Goal: Information Seeking & Learning: Learn about a topic

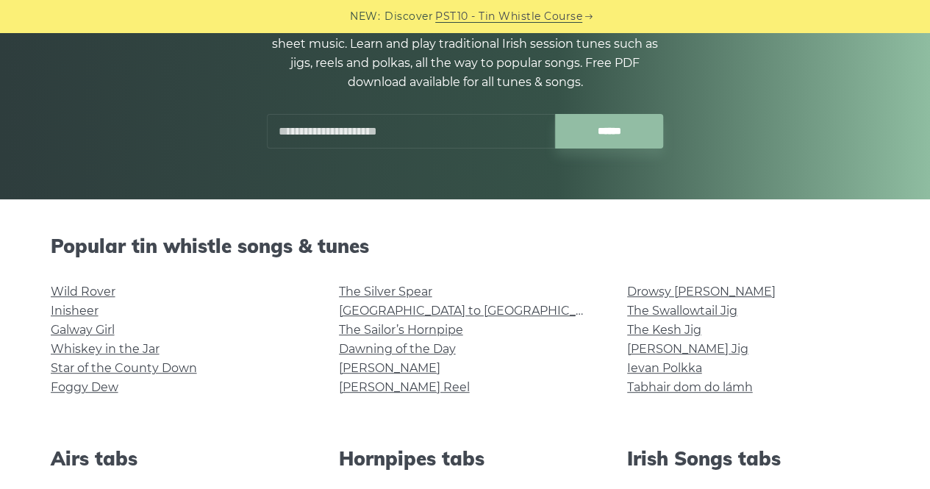
scroll to position [309, 0]
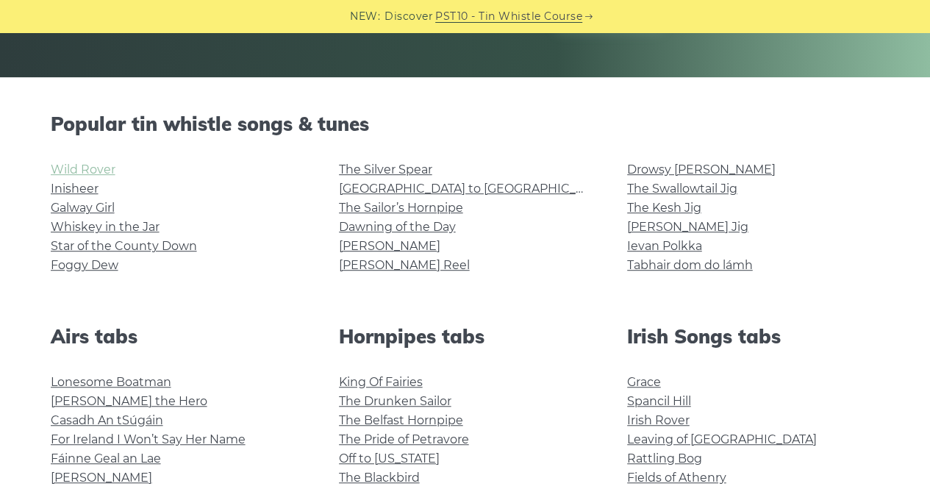
click at [77, 168] on link "Wild Rover" at bounding box center [83, 169] width 65 height 14
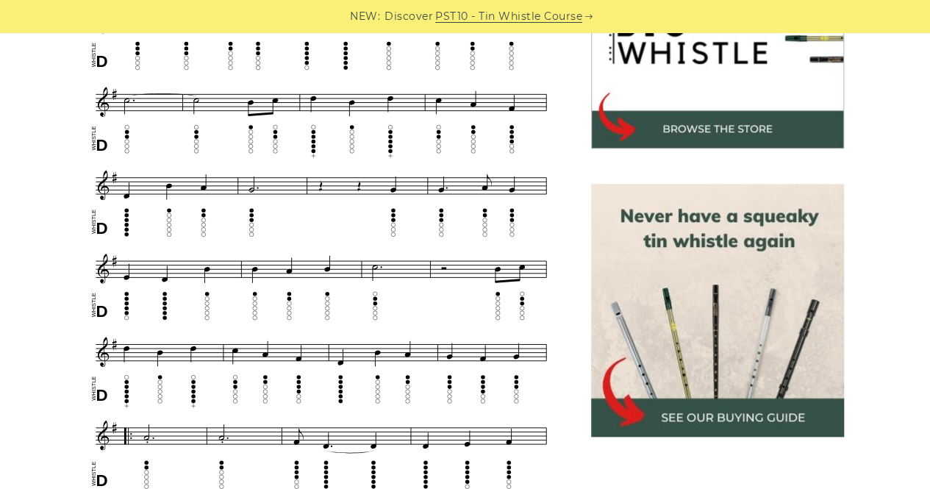
scroll to position [532, 0]
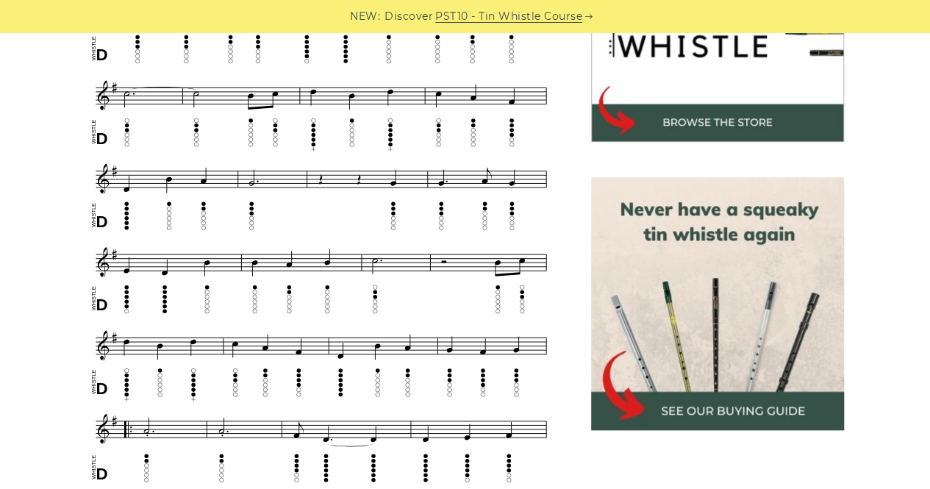
drag, startPoint x: 0, startPoint y: 0, endPoint x: 46, endPoint y: 108, distance: 117.6
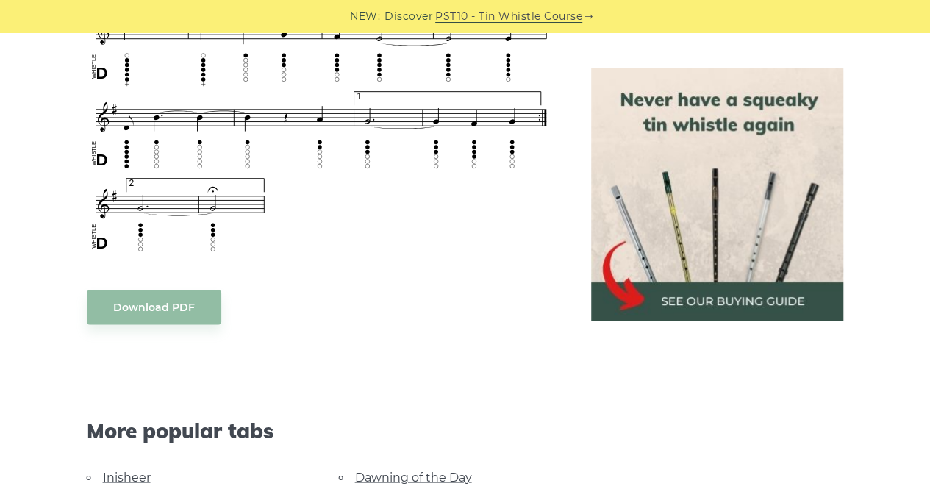
scroll to position [1101, 0]
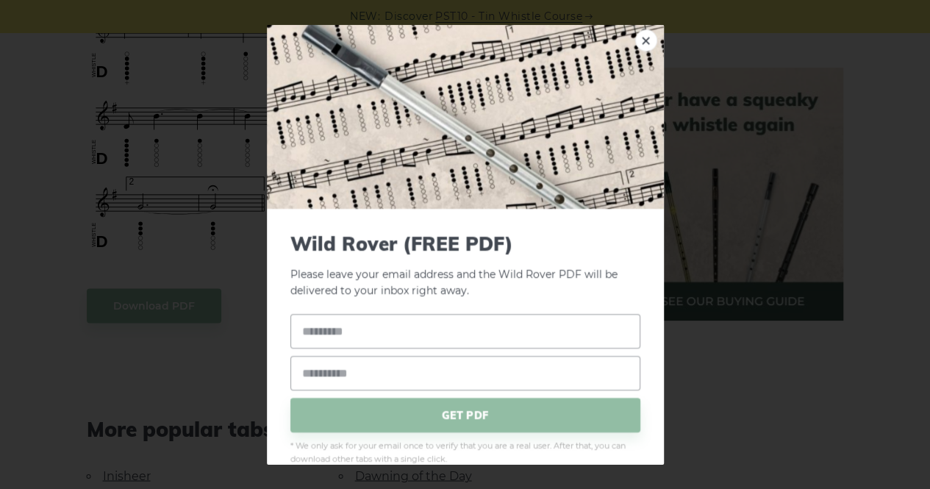
click at [182, 204] on div "× Wild Rover (FREE PDF) Please leave your email address and the Wild Rover PDF …" at bounding box center [465, 244] width 930 height 489
click at [640, 35] on link "×" at bounding box center [646, 40] width 22 height 22
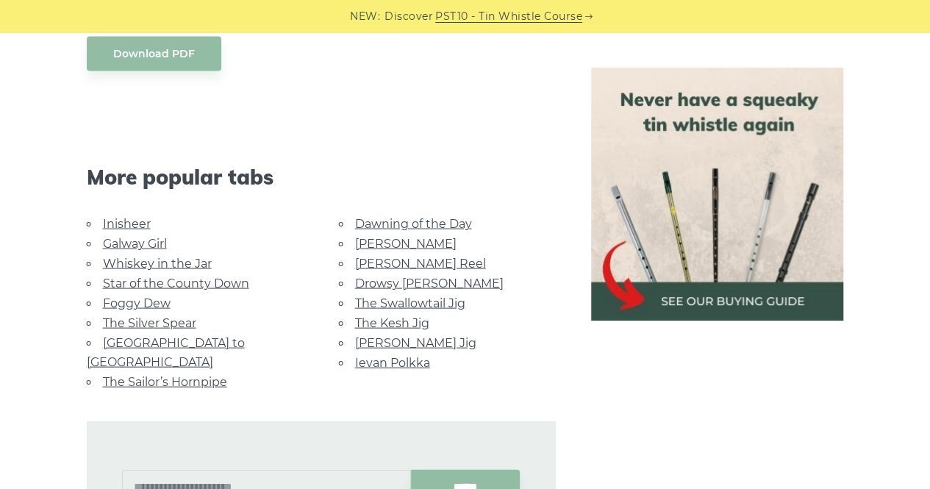
scroll to position [1355, 0]
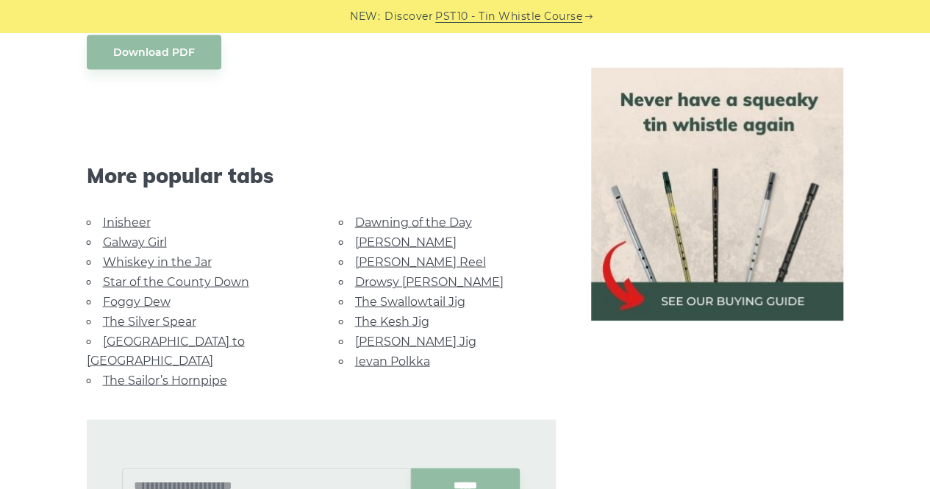
click at [122, 256] on link "Whiskey in the Jar" at bounding box center [157, 261] width 109 height 14
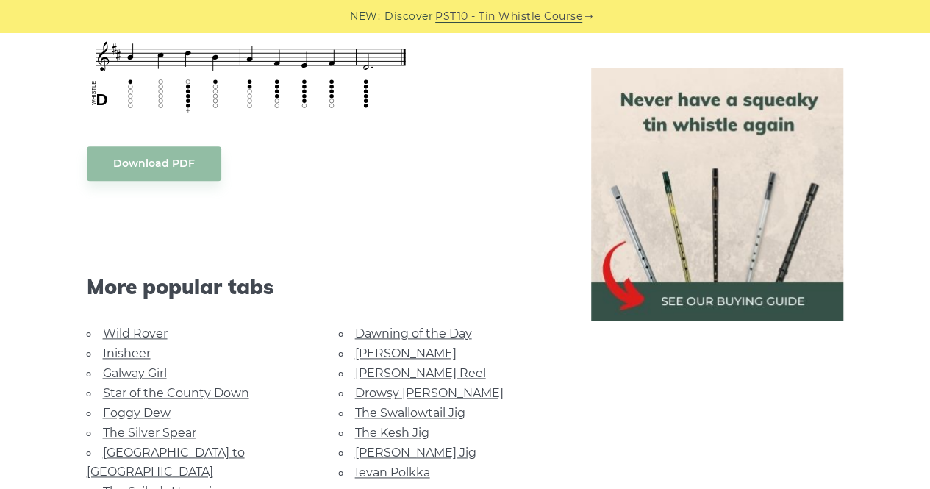
scroll to position [833, 0]
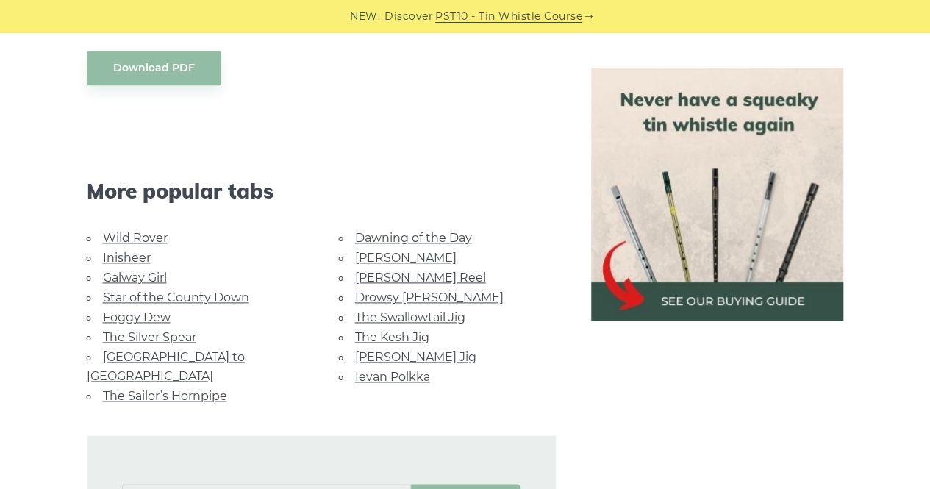
click at [168, 293] on link "Star of the County Down" at bounding box center [176, 297] width 146 height 14
click at [141, 257] on link "Inisheer" at bounding box center [127, 258] width 48 height 14
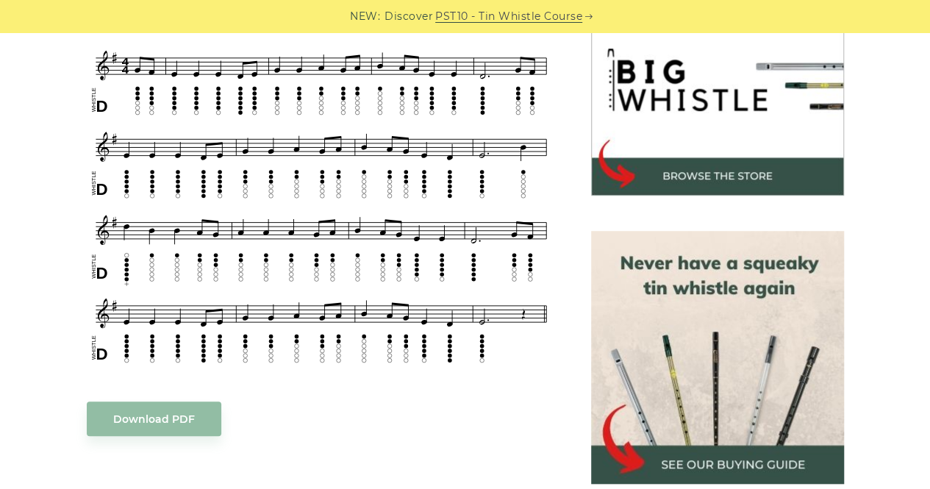
scroll to position [479, 0]
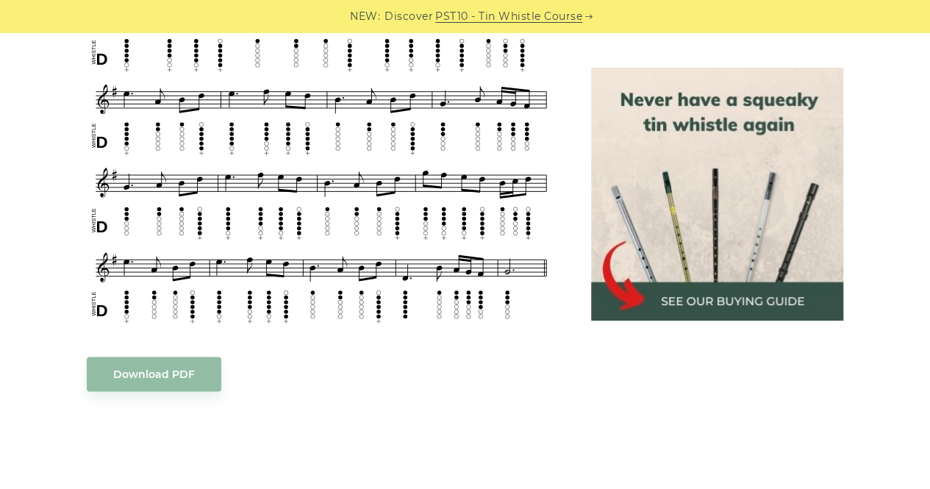
scroll to position [705, 0]
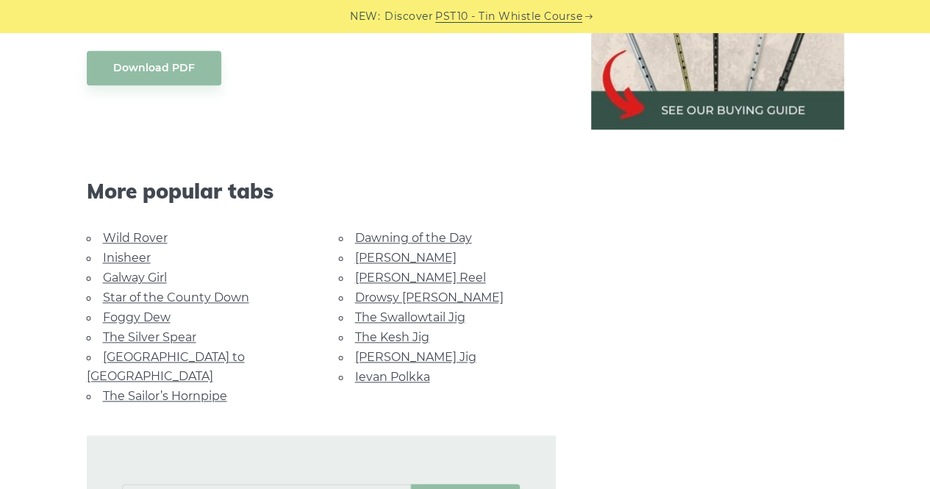
scroll to position [833, 0]
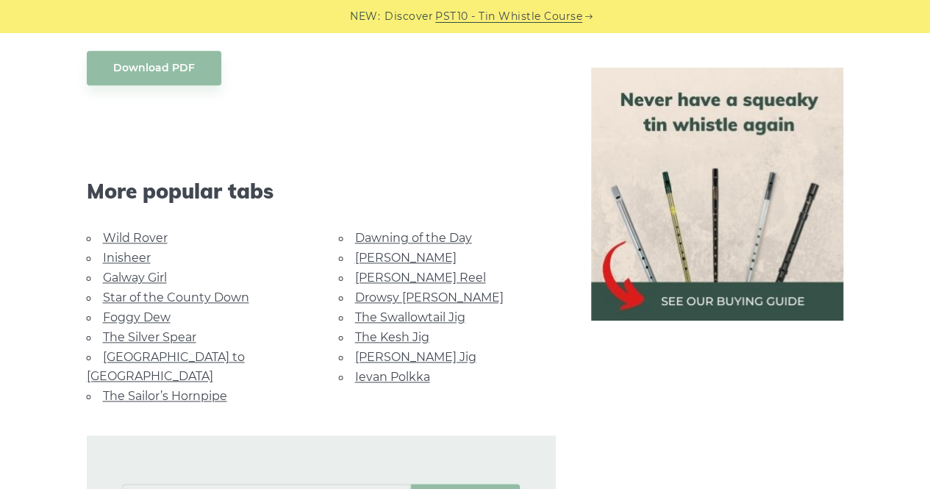
click at [188, 389] on link "The Sailor’s Hornpipe" at bounding box center [165, 396] width 124 height 14
click at [397, 290] on link "Drowsy [PERSON_NAME]" at bounding box center [429, 297] width 149 height 14
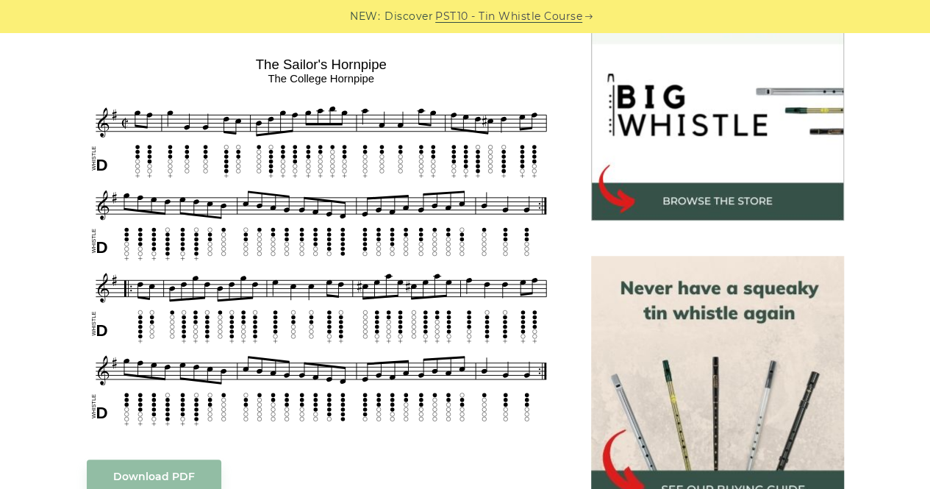
scroll to position [446, 0]
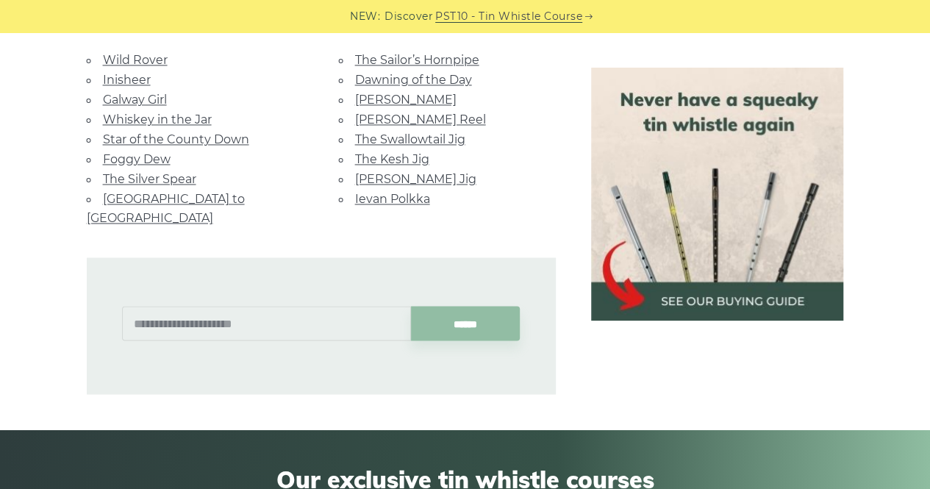
scroll to position [1028, 0]
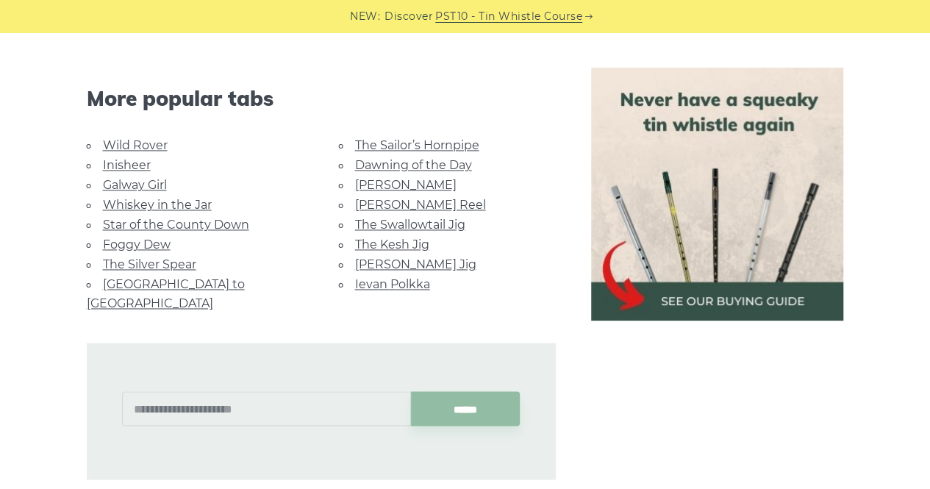
click at [393, 259] on link "[PERSON_NAME] Jig" at bounding box center [415, 264] width 121 height 14
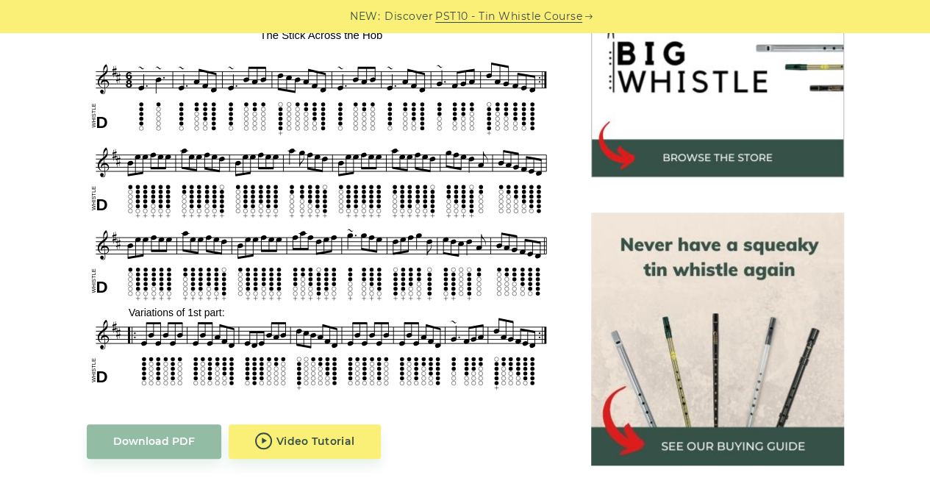
scroll to position [493, 0]
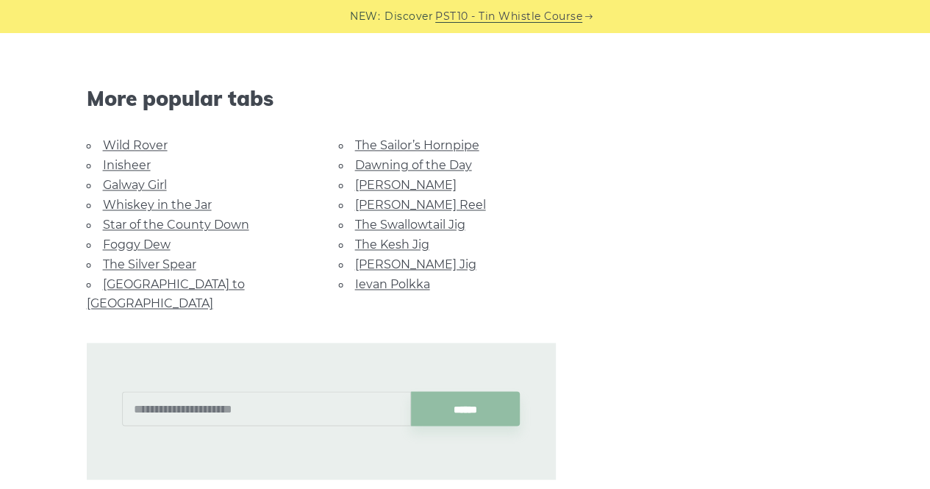
scroll to position [1028, 0]
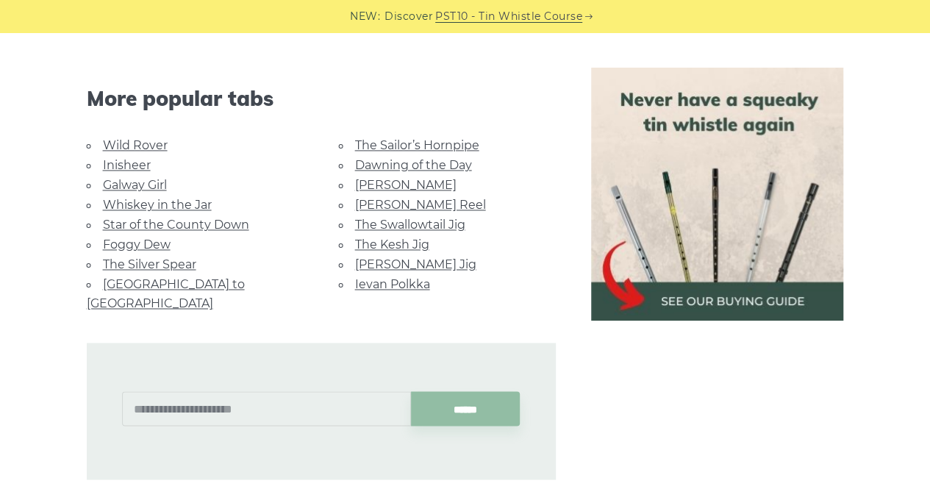
click at [377, 277] on link "Ievan Polkka" at bounding box center [392, 284] width 75 height 14
click at [154, 279] on link "[GEOGRAPHIC_DATA] to [GEOGRAPHIC_DATA]" at bounding box center [166, 293] width 158 height 33
click at [434, 147] on link "The Sailor’s Hornpipe" at bounding box center [417, 145] width 124 height 14
click at [384, 180] on link "[PERSON_NAME]" at bounding box center [405, 185] width 101 height 14
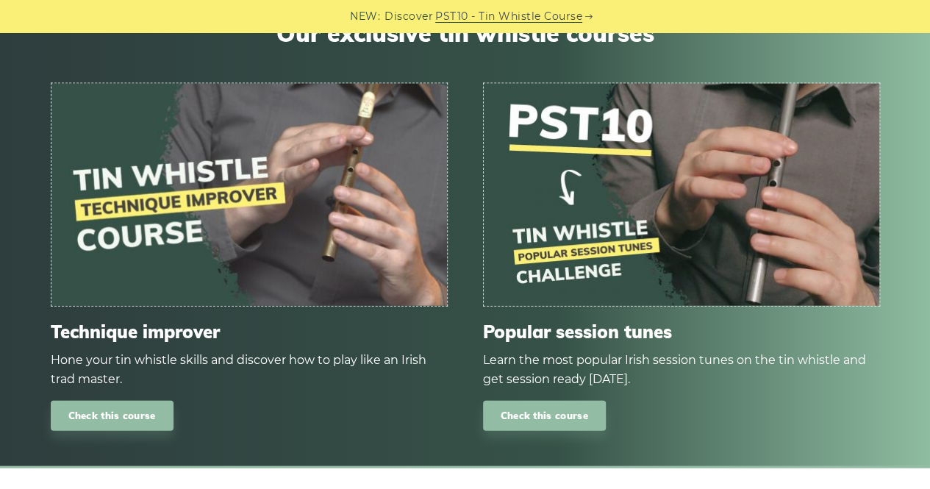
scroll to position [1849, 0]
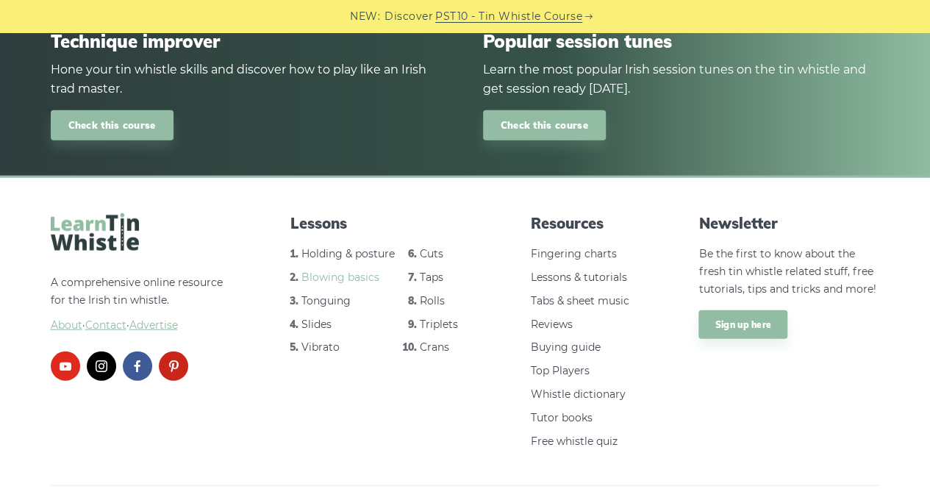
click at [328, 271] on link "Blowing basics" at bounding box center [340, 277] width 78 height 13
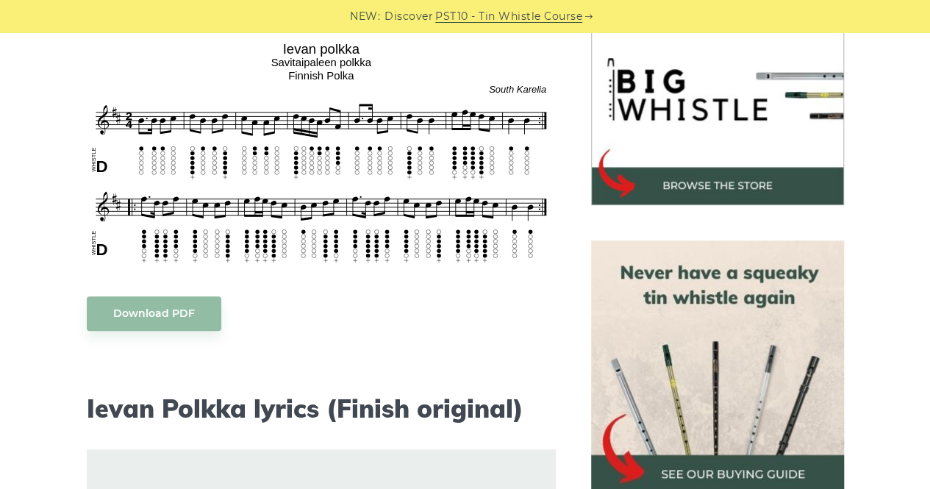
scroll to position [457, 0]
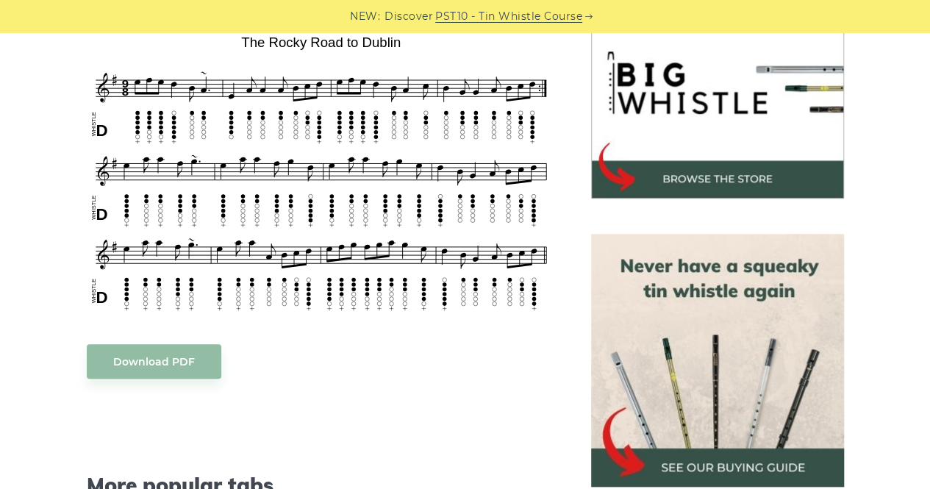
scroll to position [475, 0]
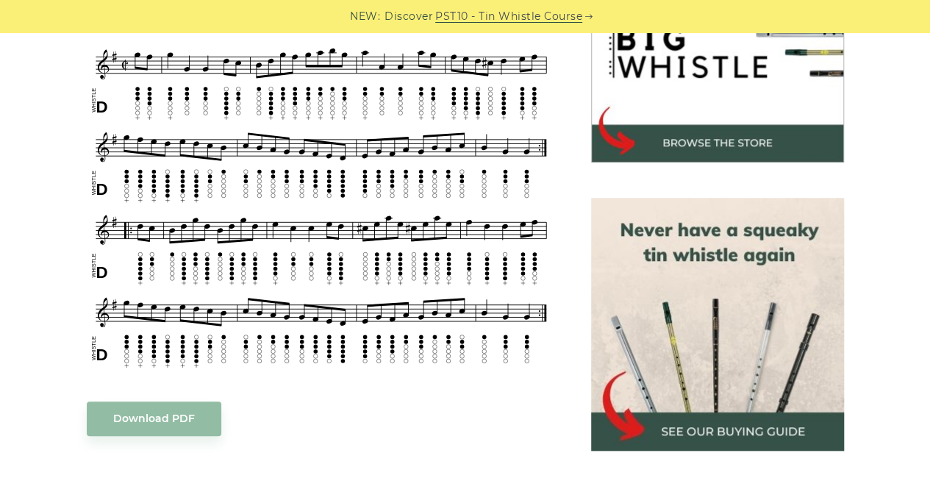
scroll to position [511, 0]
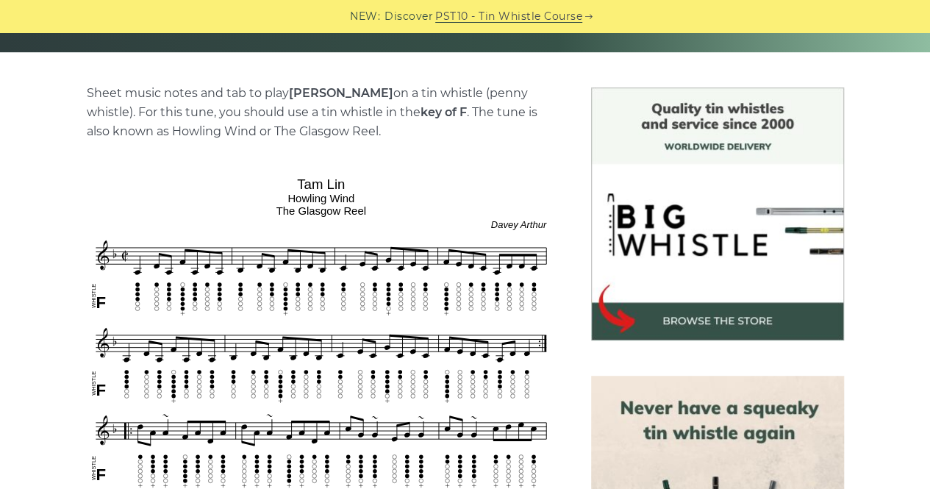
scroll to position [322, 0]
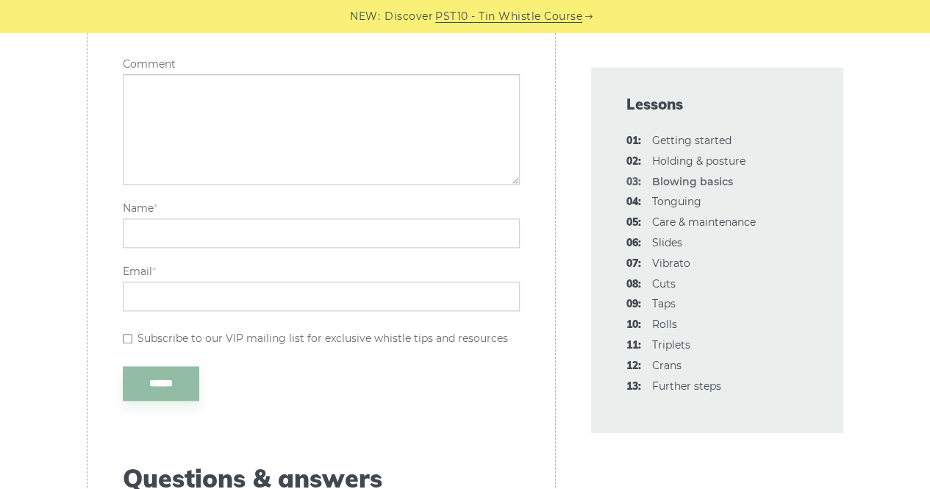
scroll to position [3199, 0]
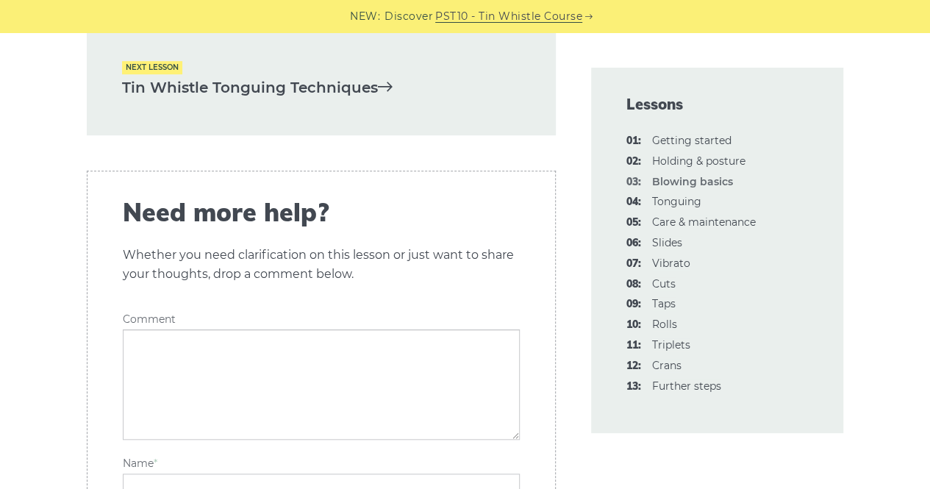
click at [210, 100] on link "Tin Whistle Tonguing Techniques" at bounding box center [321, 88] width 398 height 24
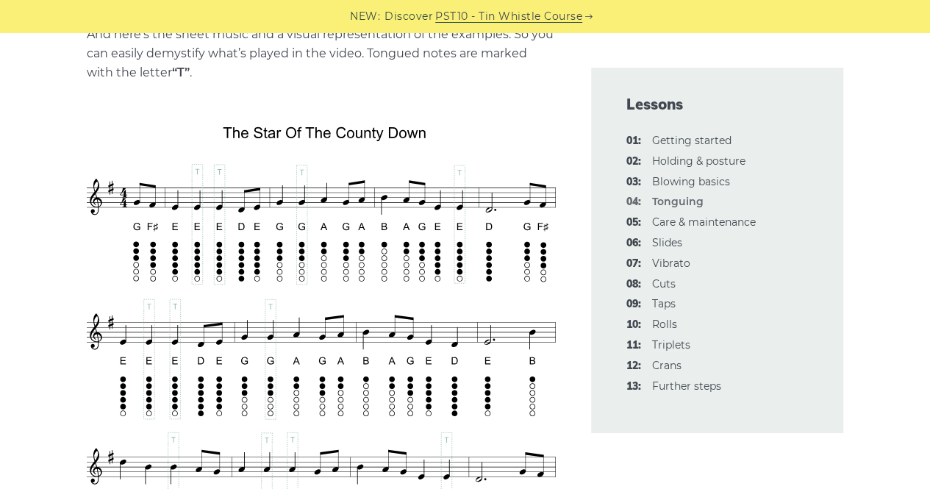
scroll to position [2474, 0]
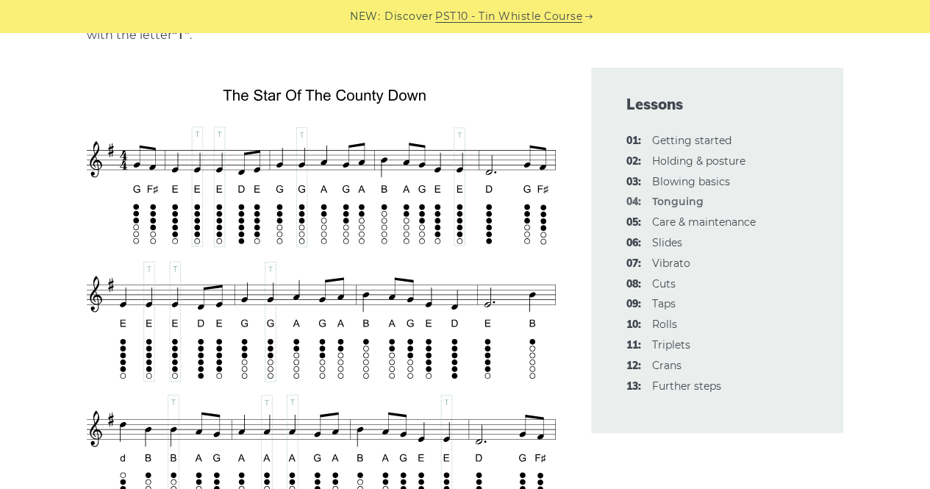
scroll to position [2520, 0]
